Goal: Find specific page/section: Find specific page/section

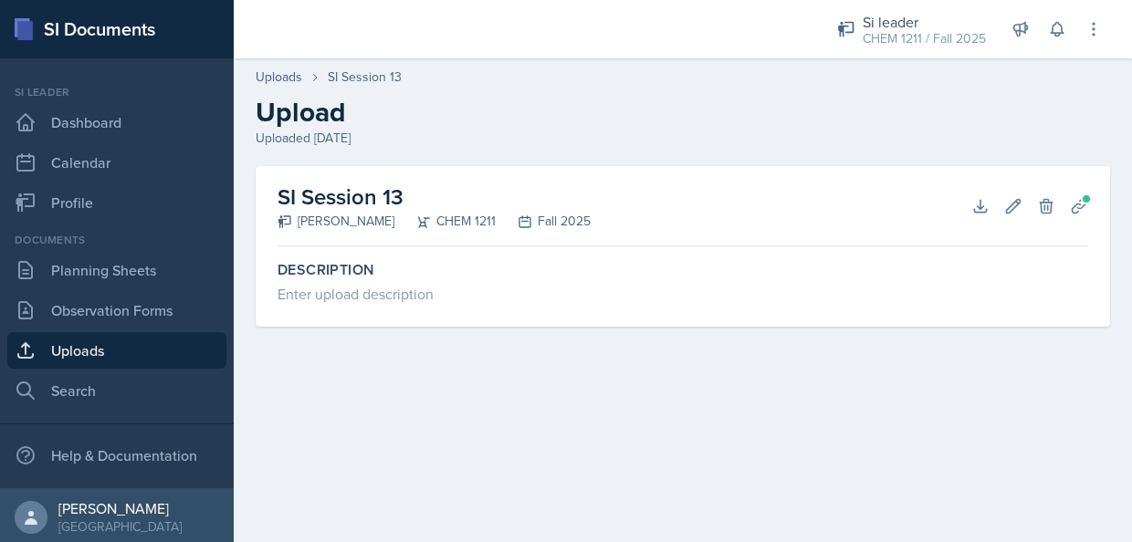
click at [541, 156] on header "Uploads SI Session 13 Upload Uploaded [DATE]" at bounding box center [683, 107] width 898 height 117
click at [120, 299] on link "Observation Forms" at bounding box center [116, 310] width 219 height 37
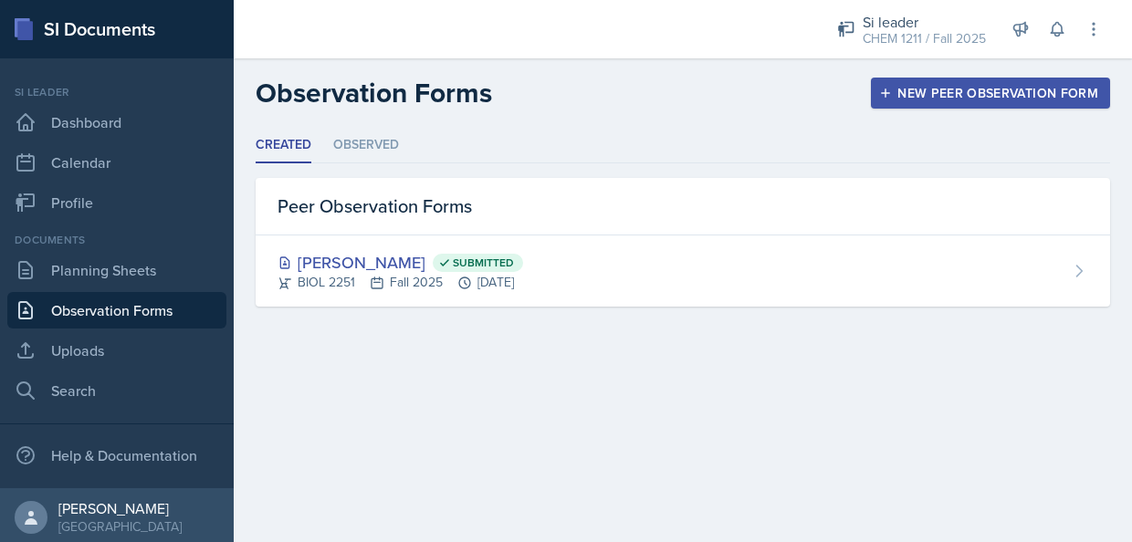
click at [135, 237] on div "Documents" at bounding box center [116, 240] width 219 height 16
click at [110, 251] on div "Documents Planning Sheets Observation Forms Uploads Search" at bounding box center [116, 320] width 219 height 177
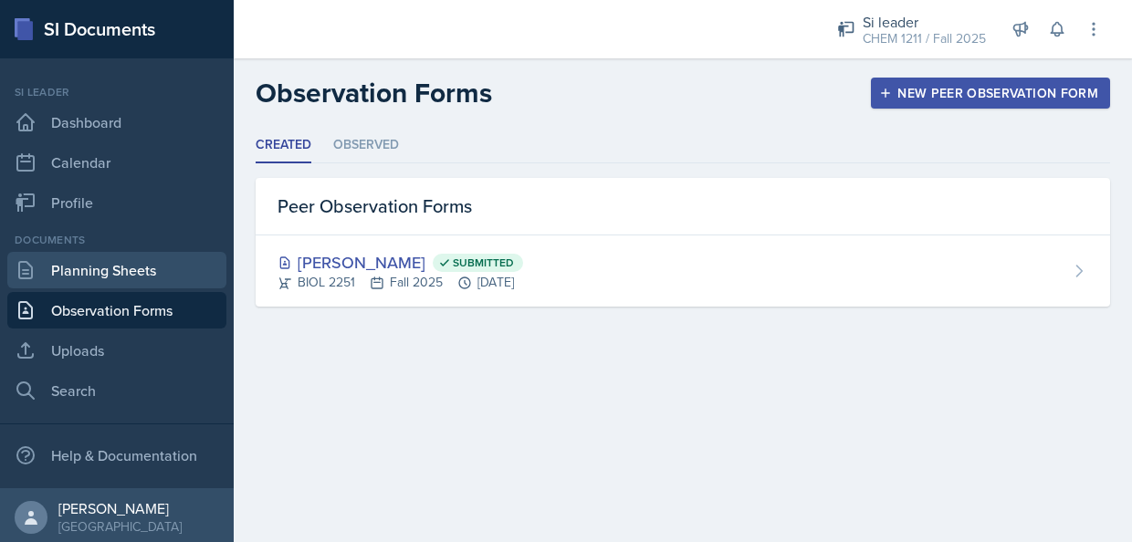
click at [97, 266] on link "Planning Sheets" at bounding box center [116, 270] width 219 height 37
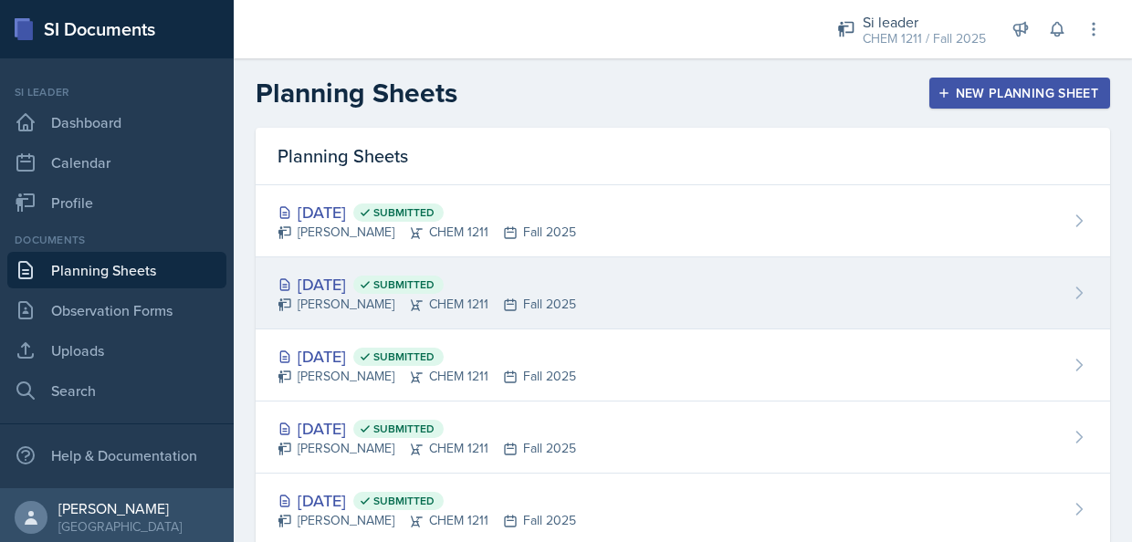
click at [1074, 295] on div "[DATE] Submitted [PERSON_NAME] CHEM 1211 Fall 2025" at bounding box center [683, 293] width 854 height 72
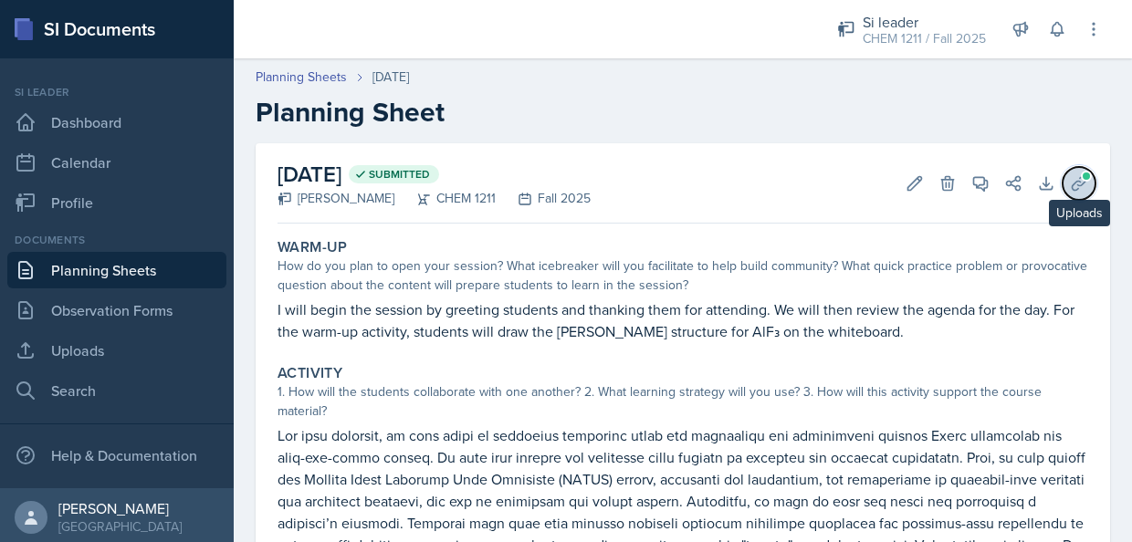
click at [1073, 185] on icon at bounding box center [1079, 183] width 18 height 18
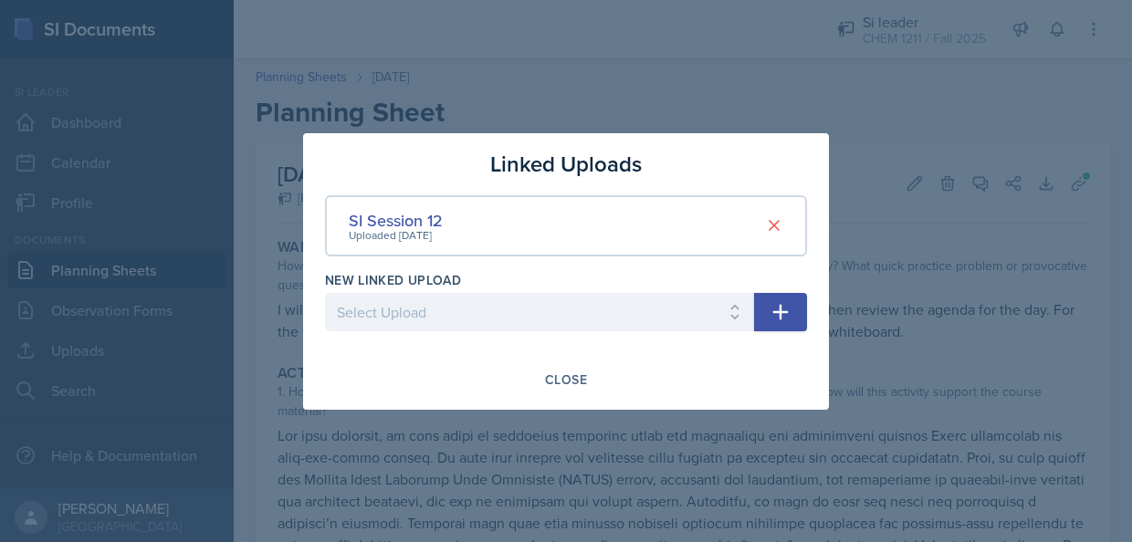
click at [701, 57] on div at bounding box center [566, 271] width 1132 height 542
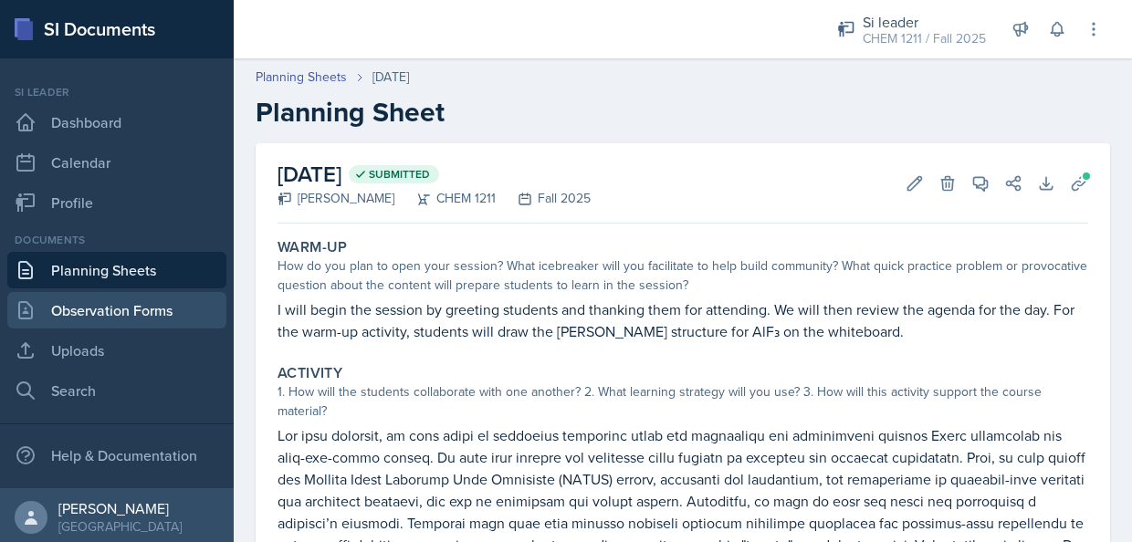
click at [146, 321] on link "Observation Forms" at bounding box center [116, 310] width 219 height 37
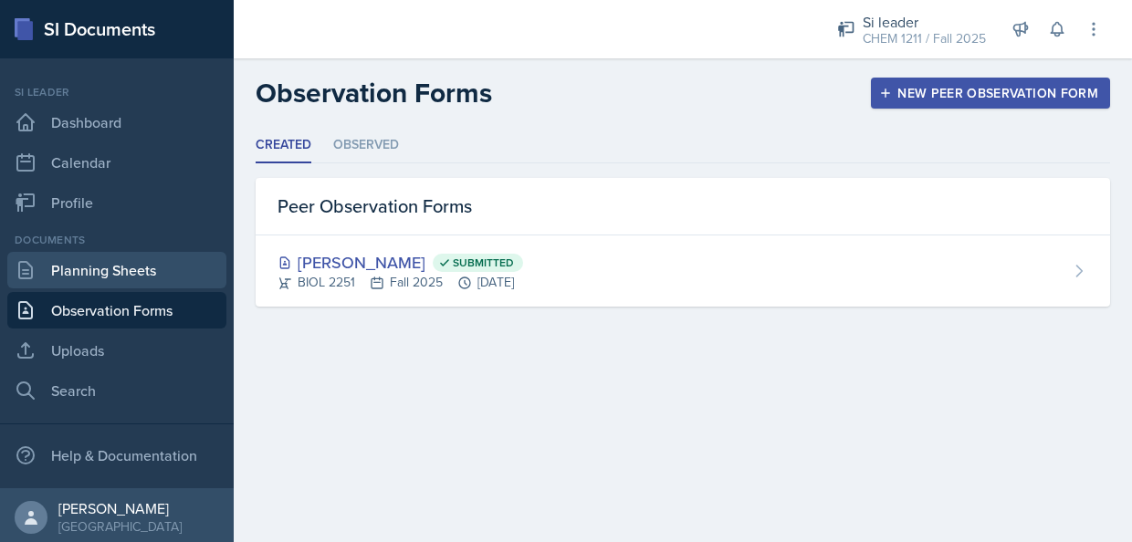
click at [103, 267] on link "Planning Sheets" at bounding box center [116, 270] width 219 height 37
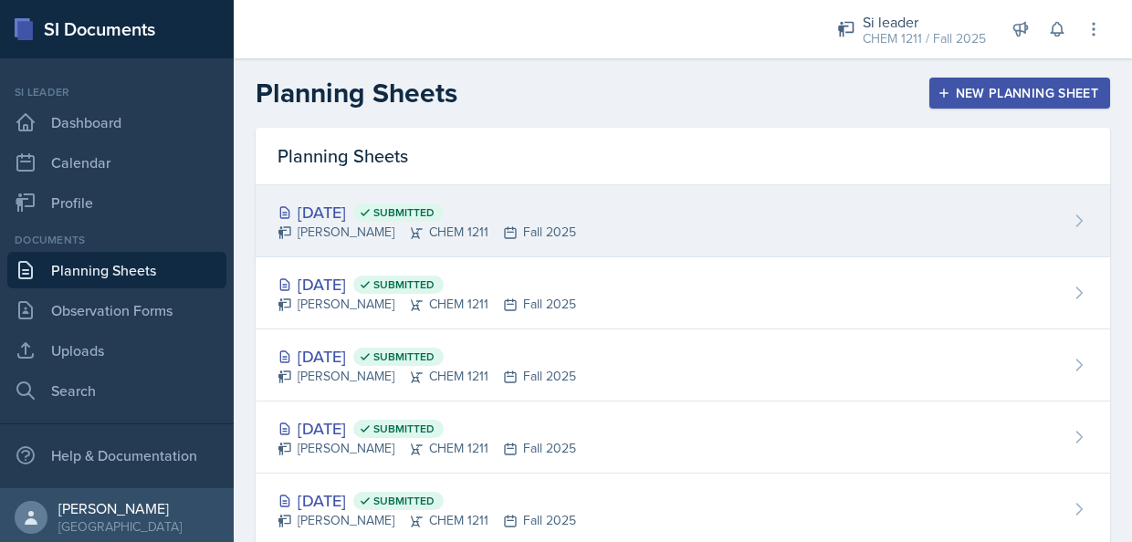
click at [431, 231] on div "[PERSON_NAME] CHEM 1211 Fall 2025" at bounding box center [427, 232] width 299 height 19
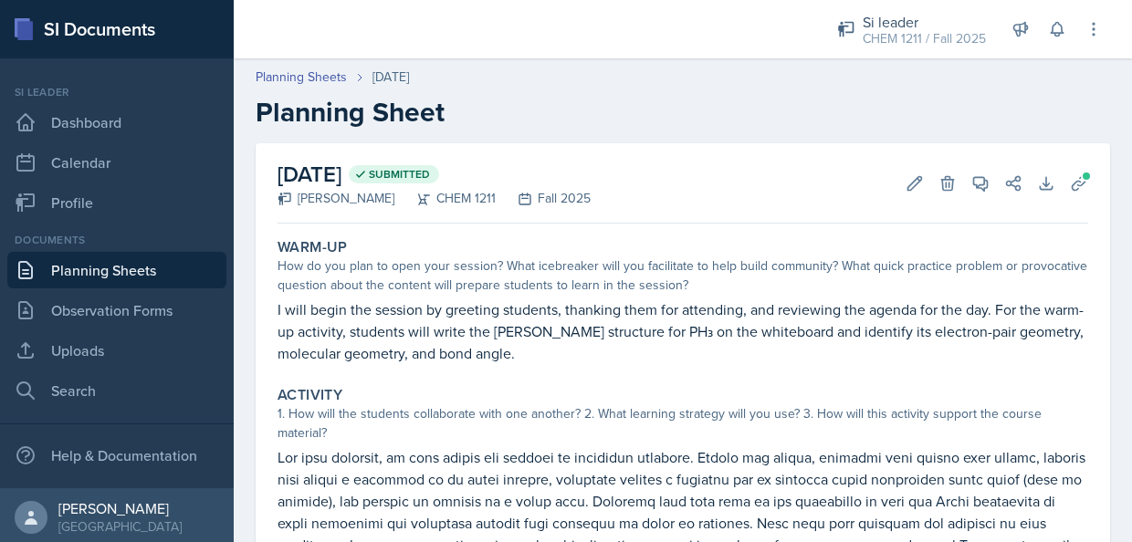
click at [1059, 164] on div "[DATE] Submitted [PERSON_NAME] CHEM 1211 Fall 2025 Edit Delete View Comments Co…" at bounding box center [683, 183] width 811 height 80
click at [1070, 186] on icon at bounding box center [1079, 183] width 18 height 18
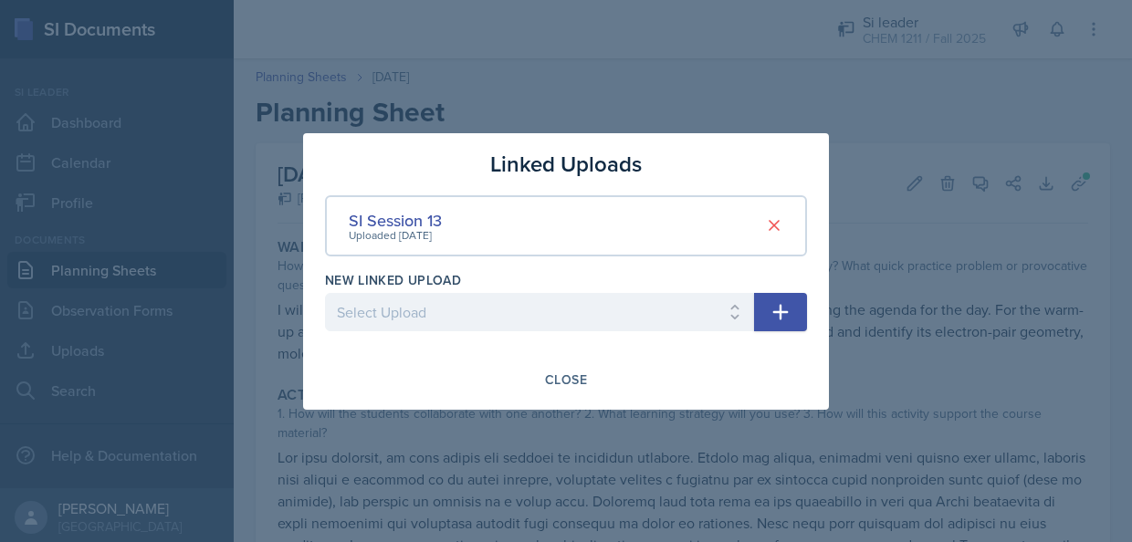
click at [860, 67] on div at bounding box center [566, 271] width 1132 height 542
